Goal: Browse casually: Explore the website without a specific task or goal

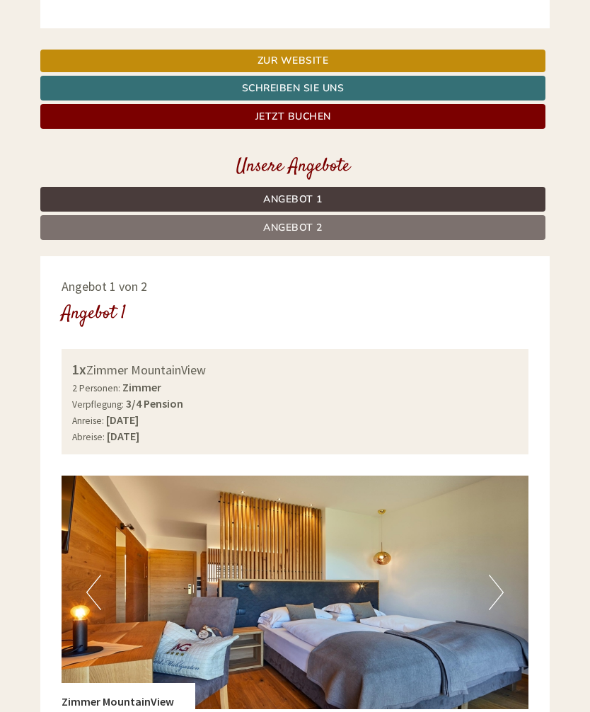
scroll to position [617, 0]
click at [490, 575] on button "Next" at bounding box center [496, 592] width 15 height 35
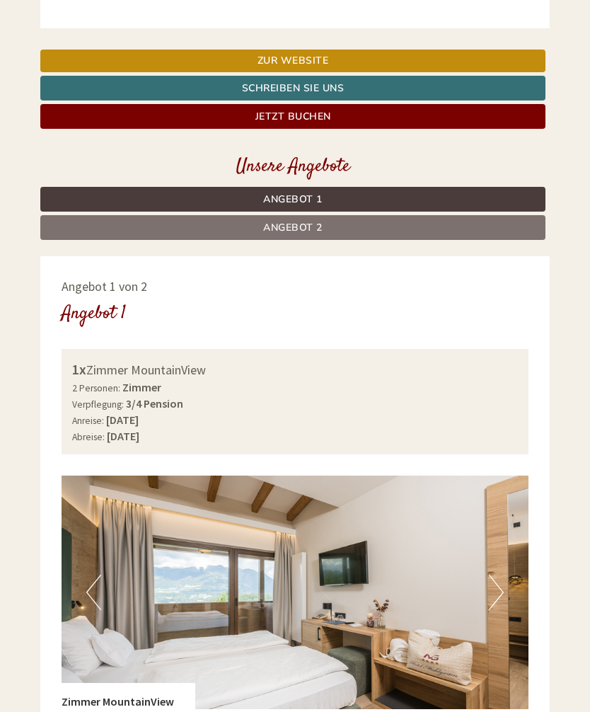
click at [500, 575] on button "Next" at bounding box center [496, 592] width 15 height 35
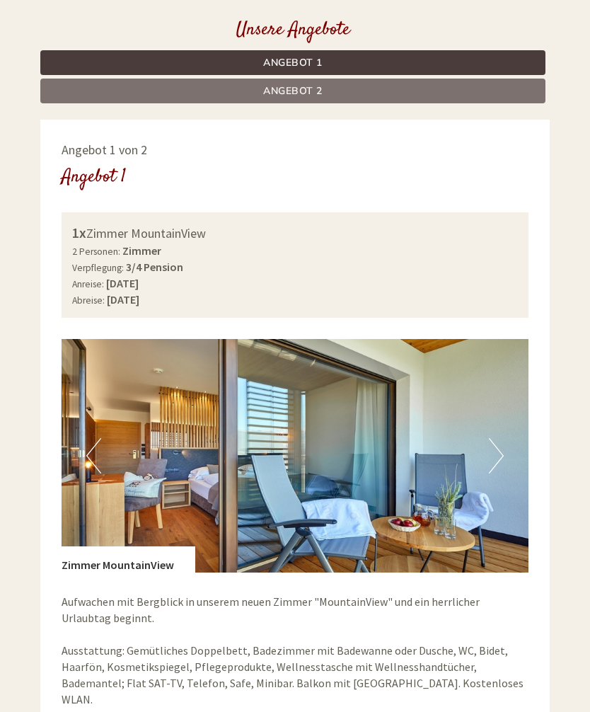
scroll to position [753, 0]
click at [496, 451] on img at bounding box center [295, 456] width 467 height 234
click at [491, 447] on button "Next" at bounding box center [496, 455] width 15 height 35
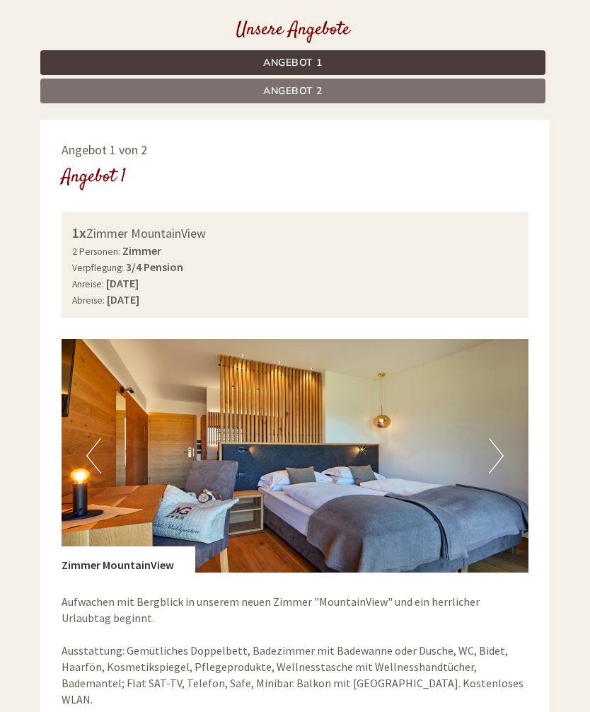
click at [489, 451] on img at bounding box center [295, 456] width 467 height 234
click at [502, 438] on button "Next" at bounding box center [496, 455] width 15 height 35
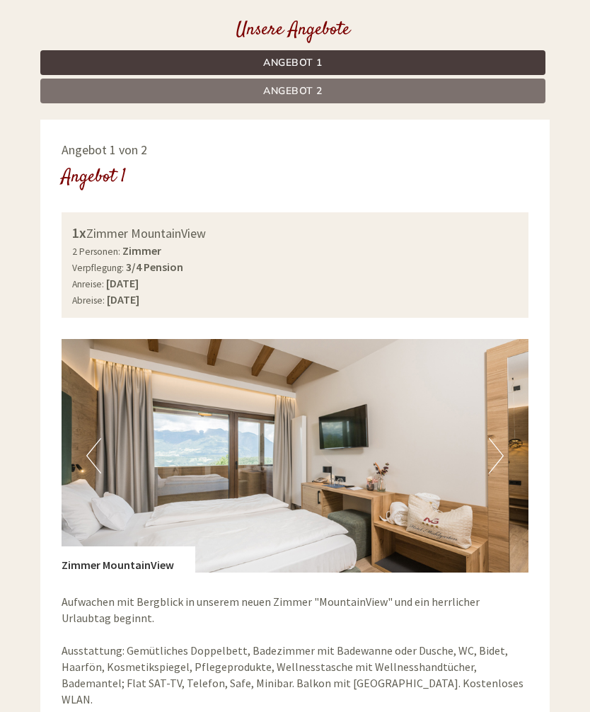
click at [498, 449] on button "Next" at bounding box center [496, 455] width 15 height 35
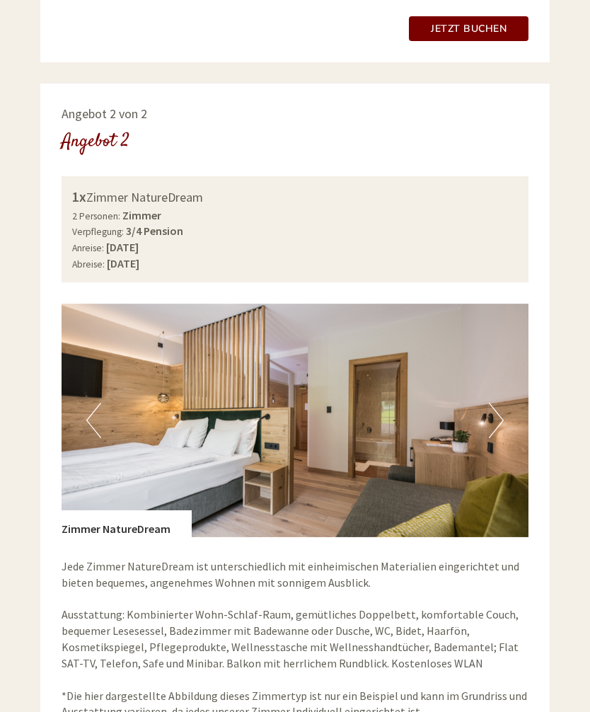
scroll to position [1817, 0]
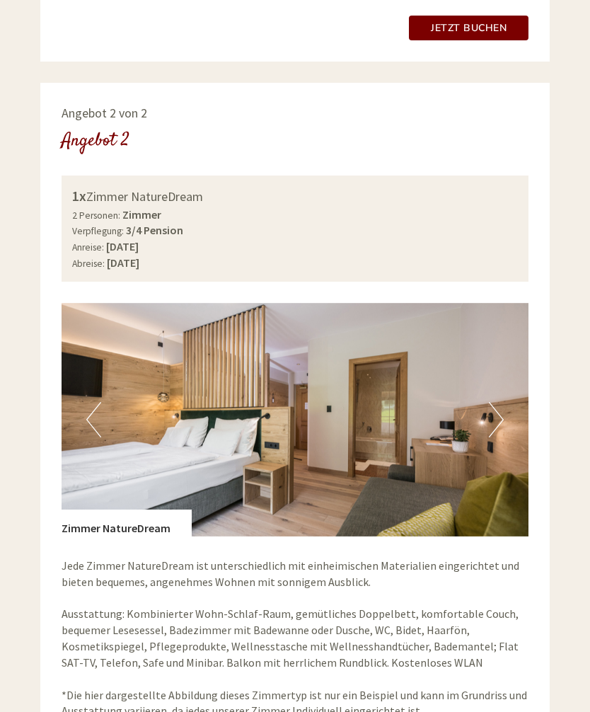
click at [508, 392] on img at bounding box center [295, 420] width 467 height 234
click at [495, 402] on button "Next" at bounding box center [496, 419] width 15 height 35
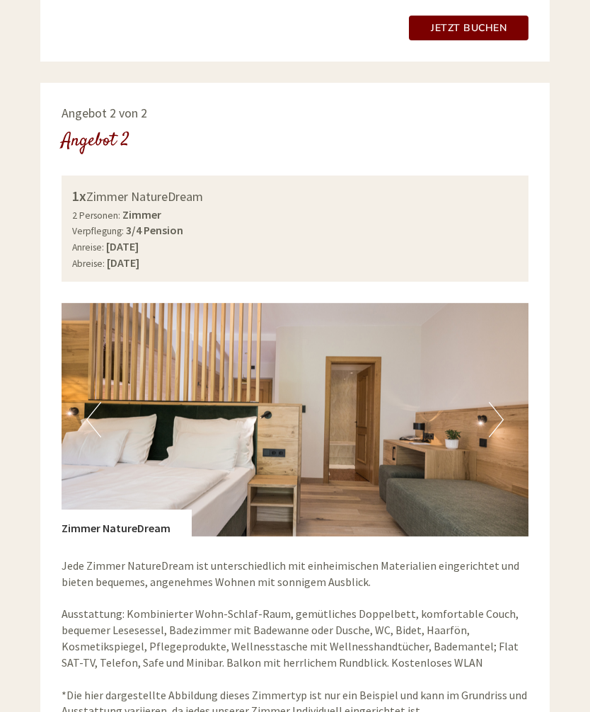
click at [498, 402] on button "Next" at bounding box center [496, 419] width 15 height 35
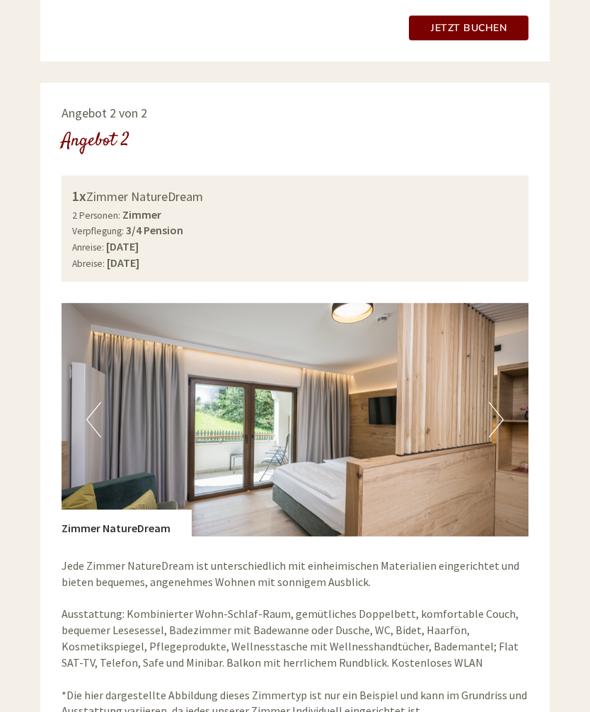
click at [493, 402] on button "Next" at bounding box center [496, 419] width 15 height 35
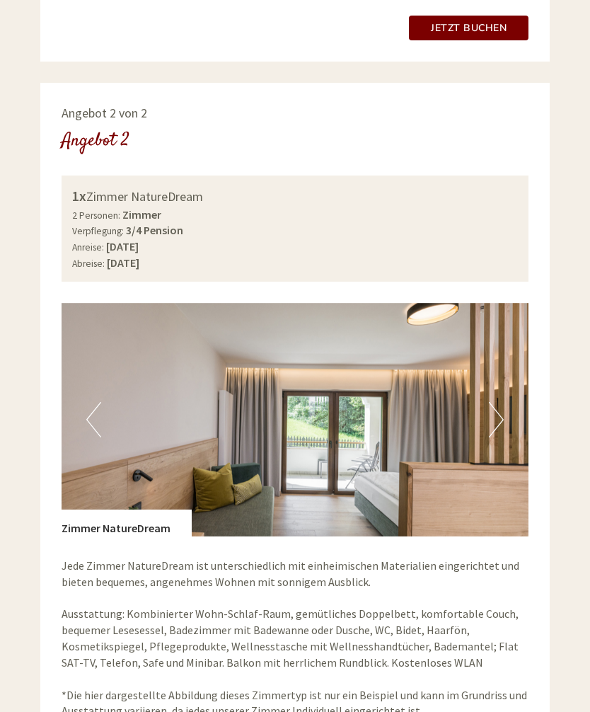
click at [496, 402] on button "Next" at bounding box center [496, 419] width 15 height 35
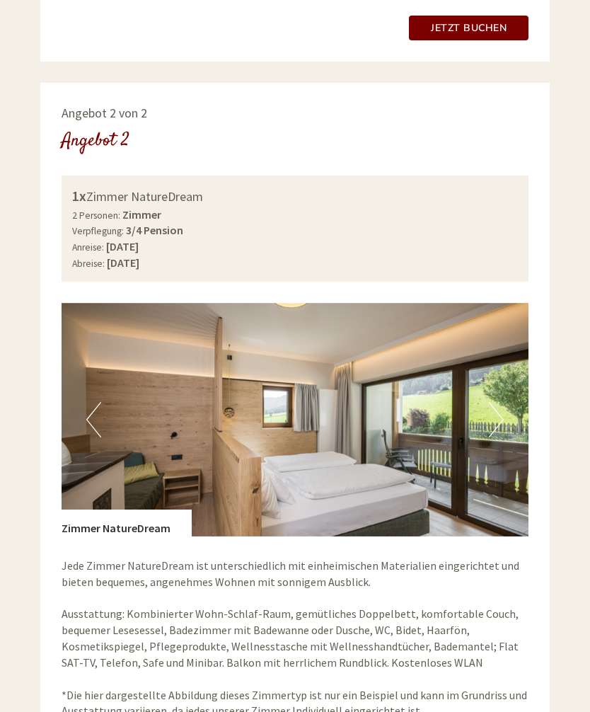
click at [498, 402] on button "Next" at bounding box center [496, 419] width 15 height 35
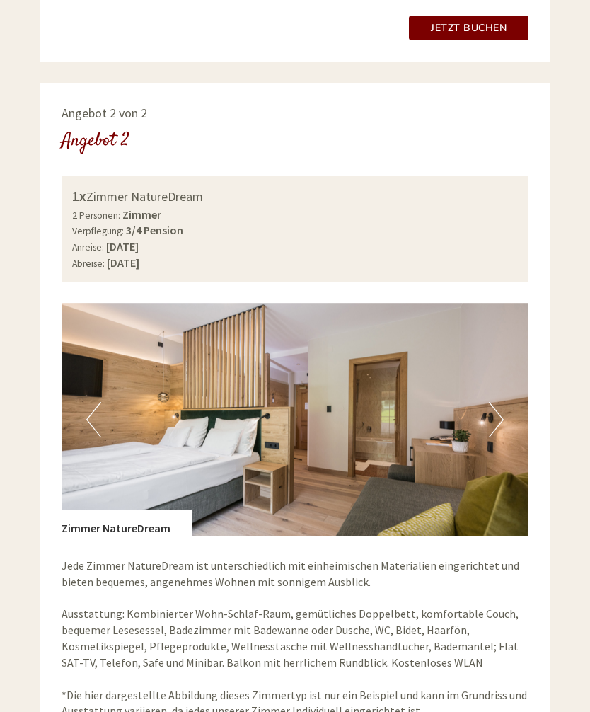
click at [486, 379] on img at bounding box center [295, 420] width 467 height 234
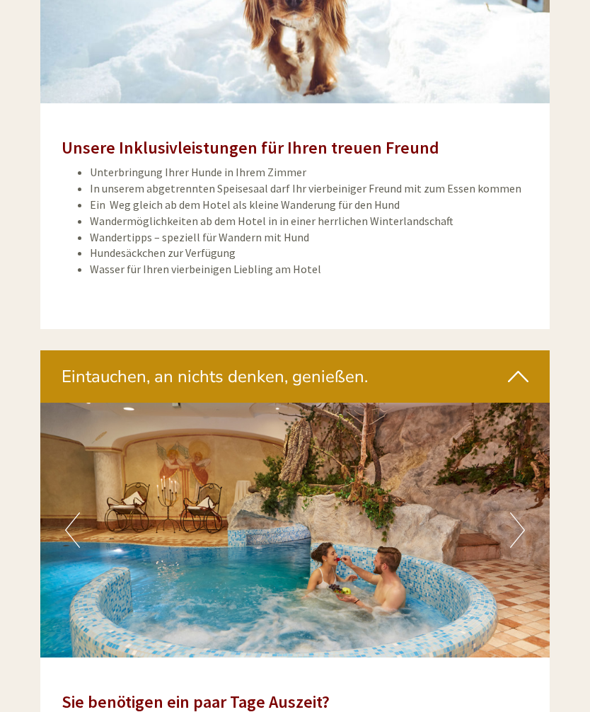
scroll to position [3166, 0]
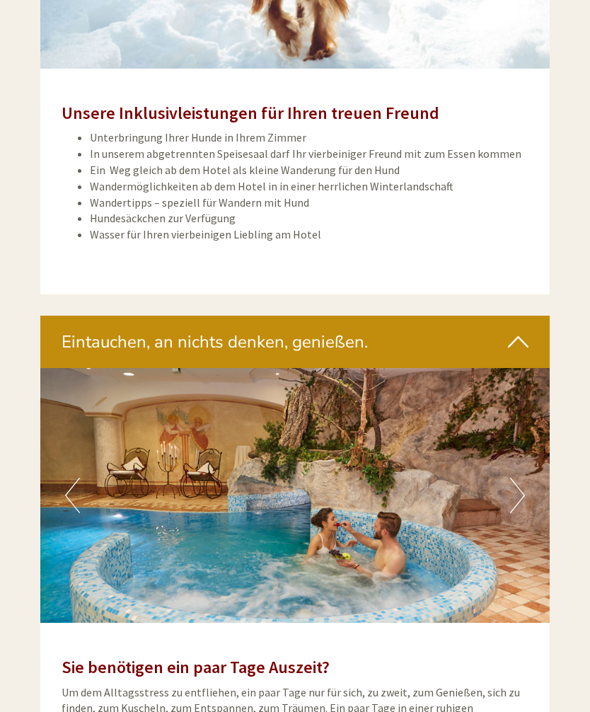
click at [519, 479] on button "Next" at bounding box center [517, 496] width 15 height 35
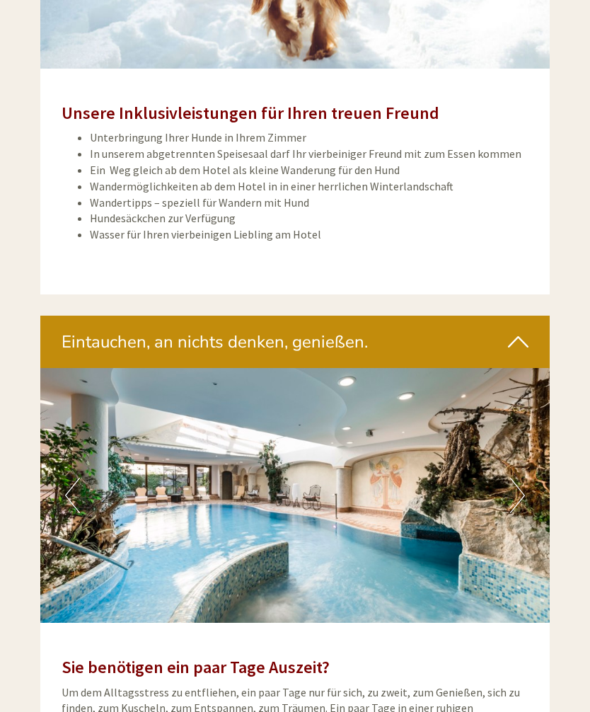
scroll to position [3166, 0]
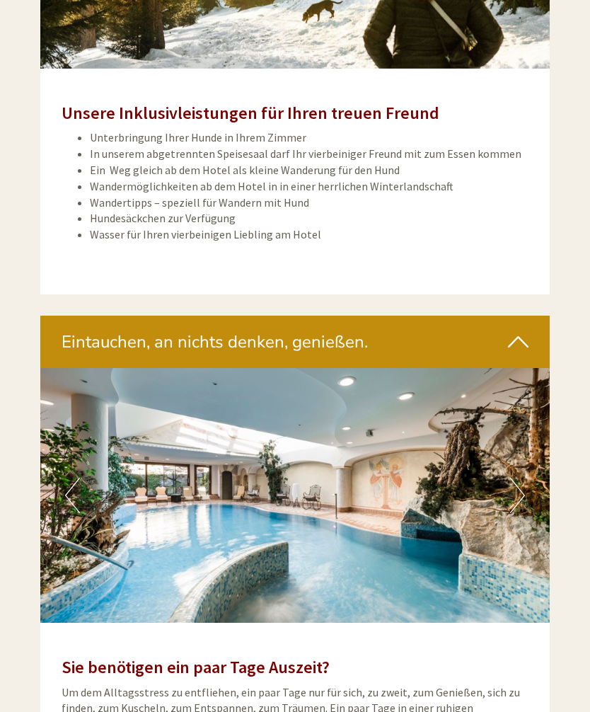
click at [515, 478] on button "Next" at bounding box center [517, 495] width 15 height 35
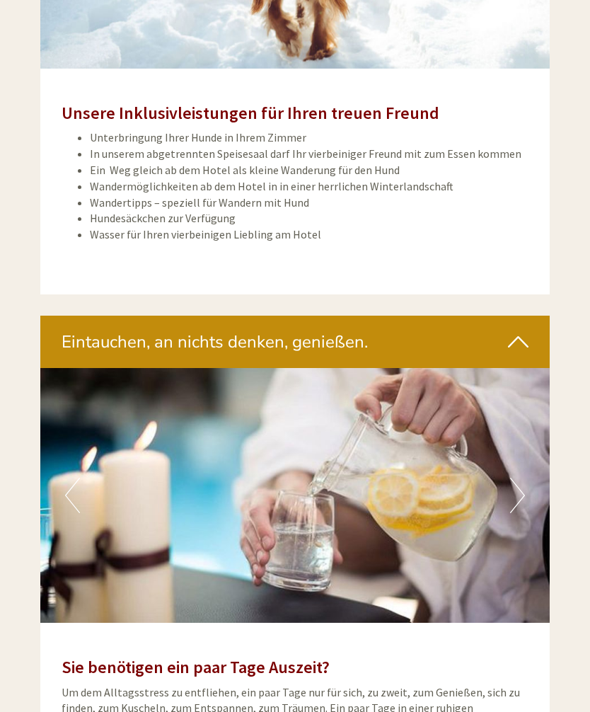
click at [527, 469] on img at bounding box center [295, 495] width 510 height 255
click at [508, 466] on img at bounding box center [295, 495] width 510 height 255
click at [521, 478] on button "Next" at bounding box center [517, 495] width 15 height 35
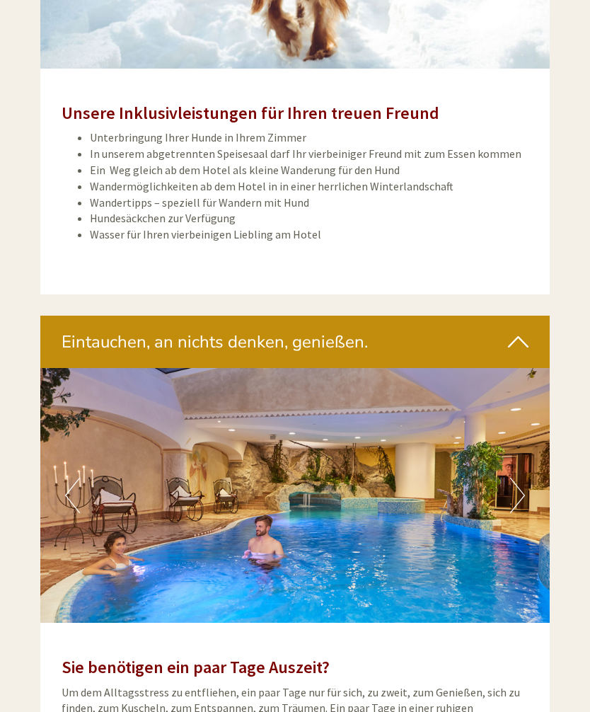
click at [520, 478] on button "Next" at bounding box center [517, 495] width 15 height 35
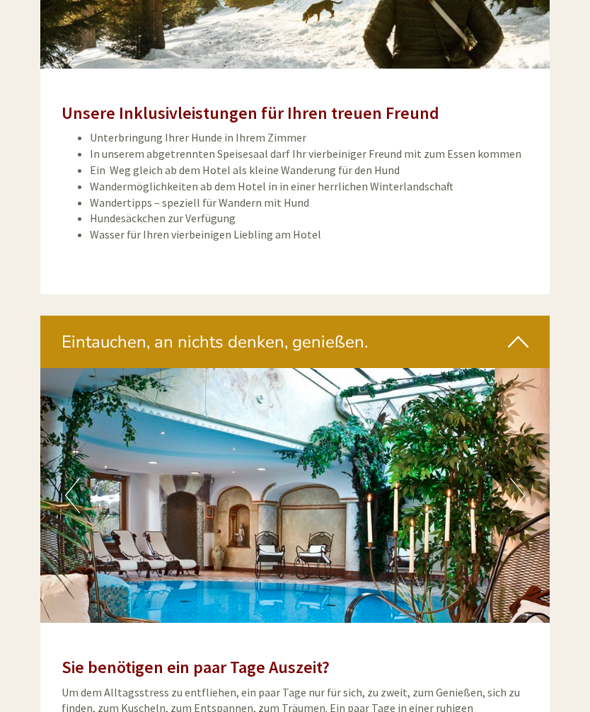
click at [524, 478] on button "Next" at bounding box center [517, 495] width 15 height 35
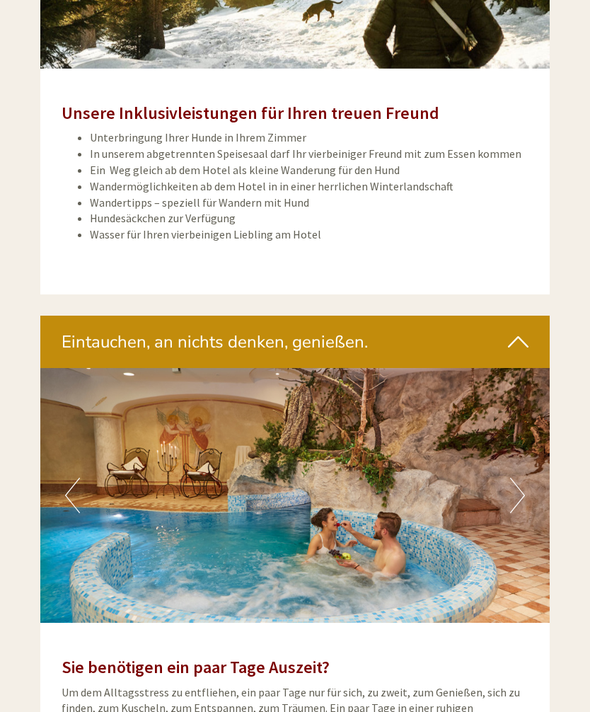
click at [526, 471] on img at bounding box center [295, 495] width 510 height 255
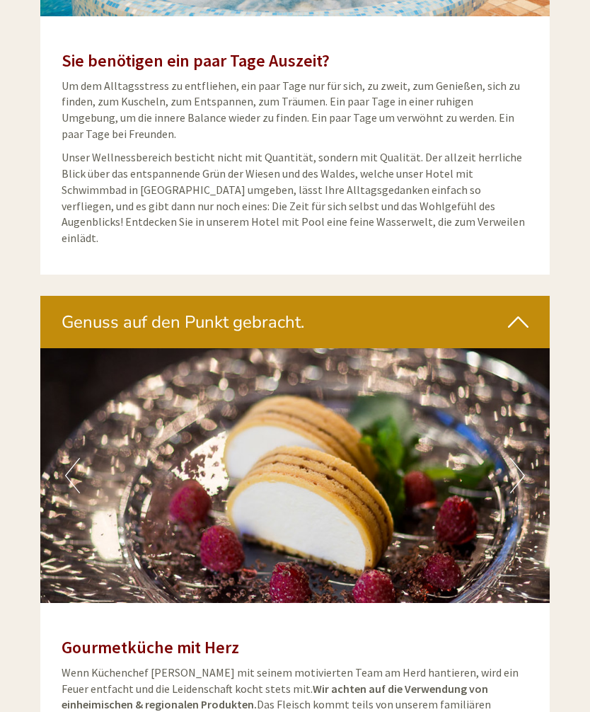
scroll to position [3775, 0]
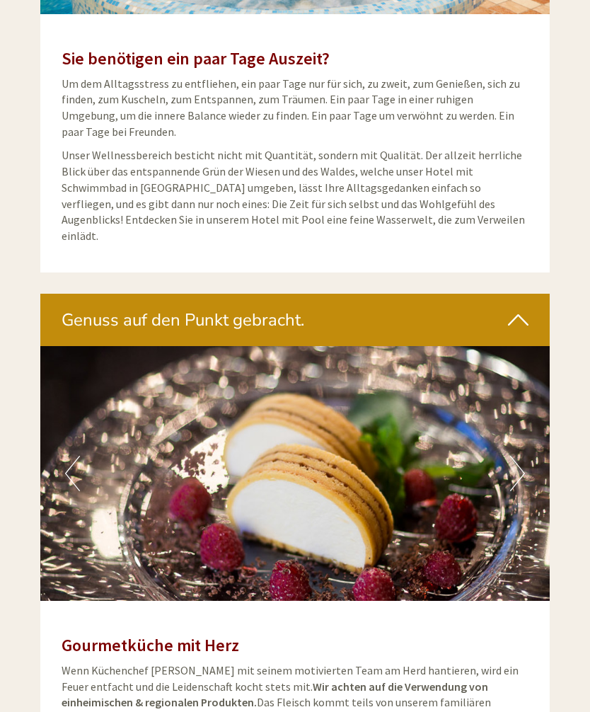
click at [521, 456] on button "Next" at bounding box center [517, 473] width 15 height 35
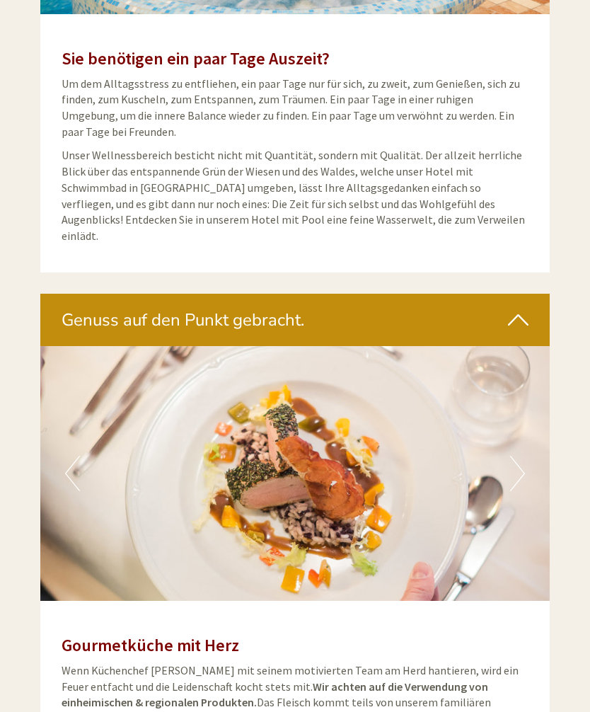
click at [520, 456] on button "Next" at bounding box center [517, 473] width 15 height 35
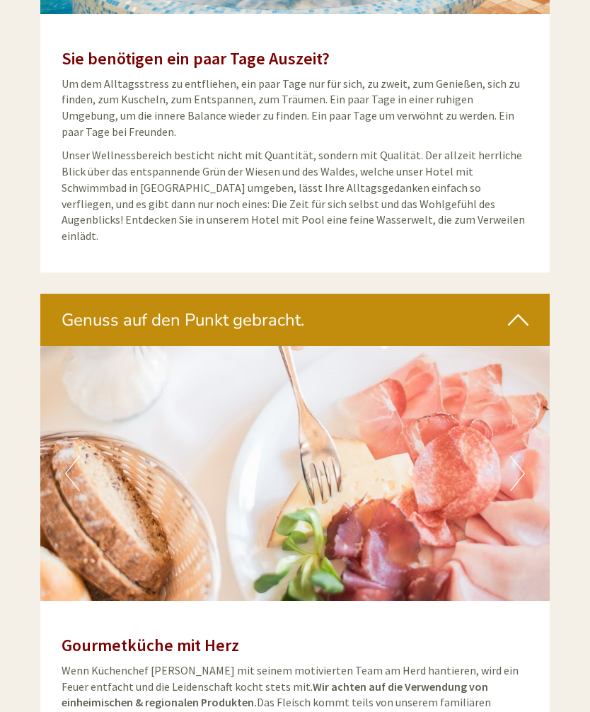
click at [524, 456] on button "Next" at bounding box center [517, 473] width 15 height 35
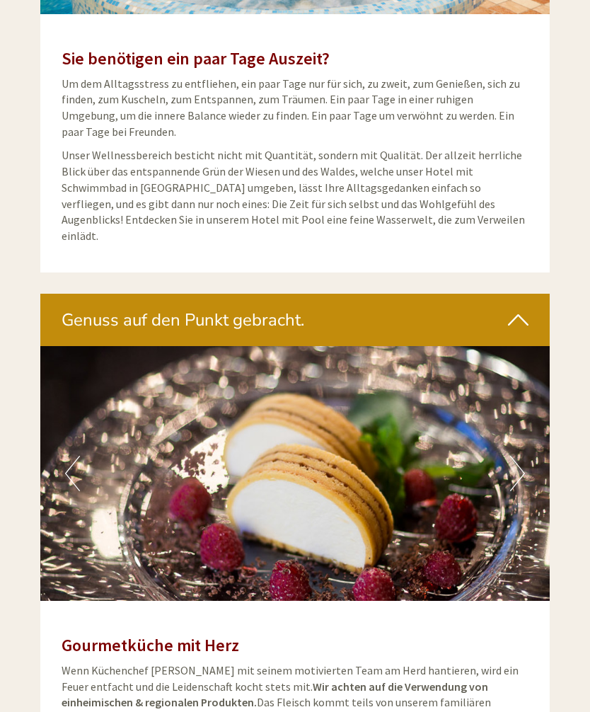
click at [523, 456] on button "Next" at bounding box center [517, 473] width 15 height 35
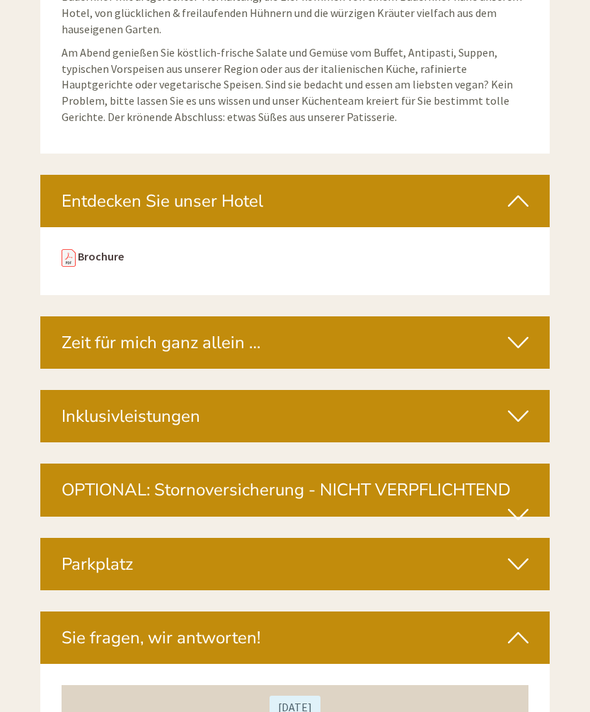
scroll to position [4501, 0]
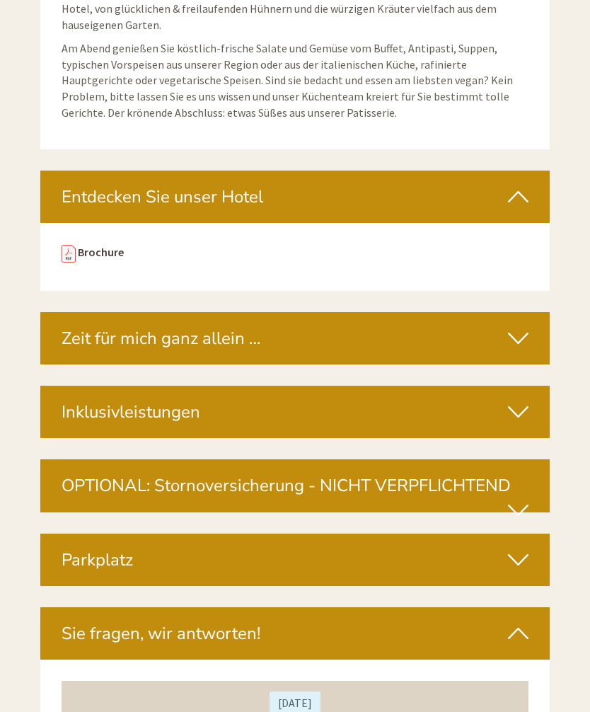
click at [532, 386] on div "Inklusivleistungen" at bounding box center [295, 412] width 510 height 52
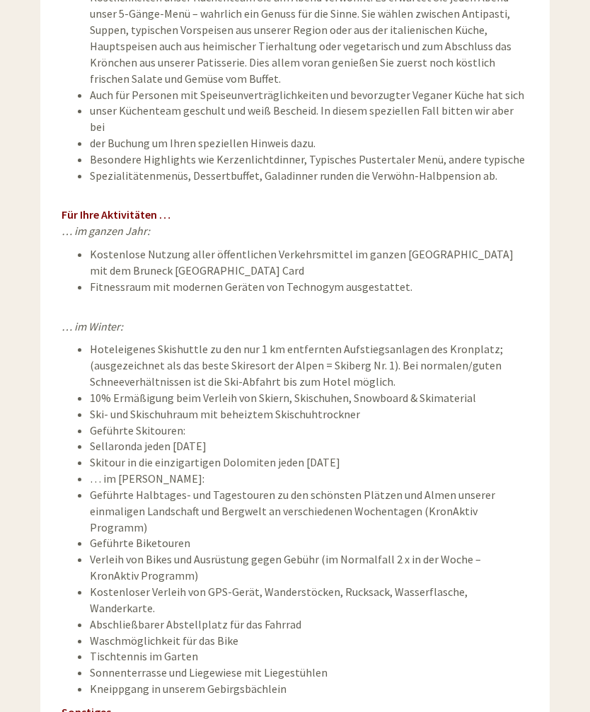
scroll to position [5571, 0]
